Goal: Find specific page/section: Find specific page/section

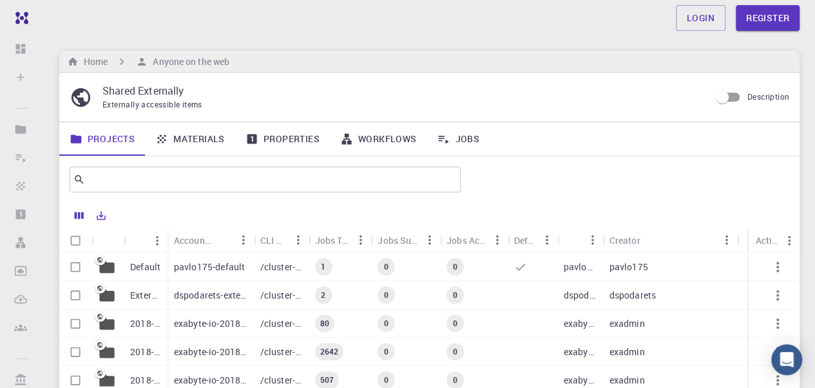
click at [292, 135] on link "Properties" at bounding box center [282, 138] width 95 height 33
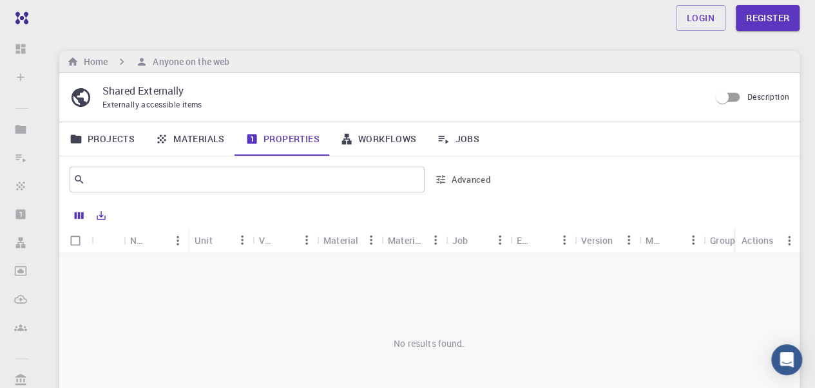
click at [312, 100] on div "Externally accessible items" at bounding box center [400, 105] width 597 height 13
click at [192, 142] on link "Materials" at bounding box center [190, 138] width 90 height 33
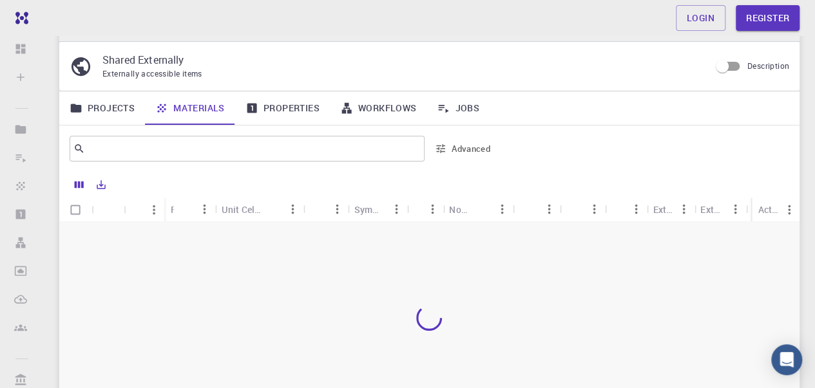
scroll to position [26, 0]
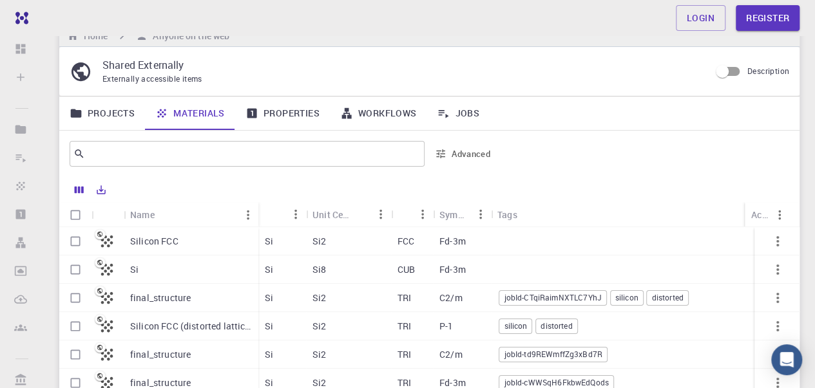
click at [113, 111] on link "Projects" at bounding box center [102, 113] width 86 height 33
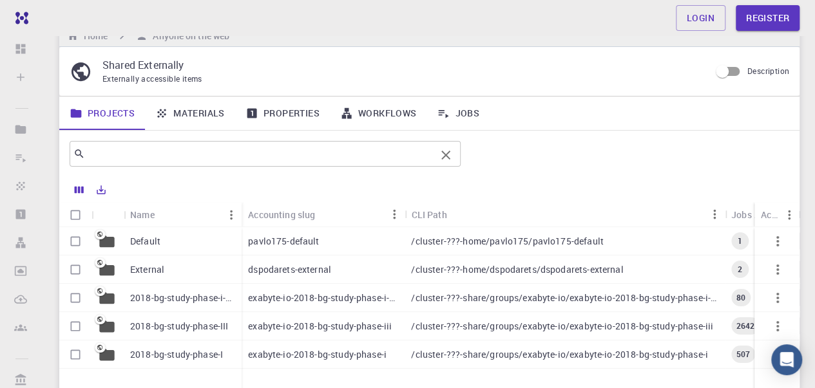
click at [245, 151] on input "text" at bounding box center [260, 154] width 350 height 18
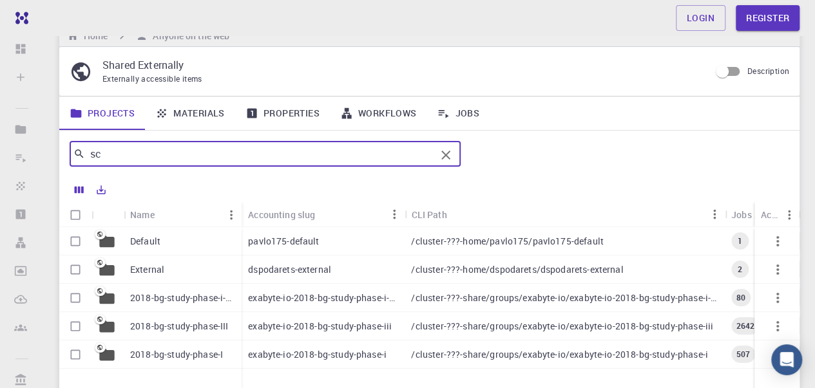
type input "s"
type input "educational institute"
